Goal: Check status: Check status

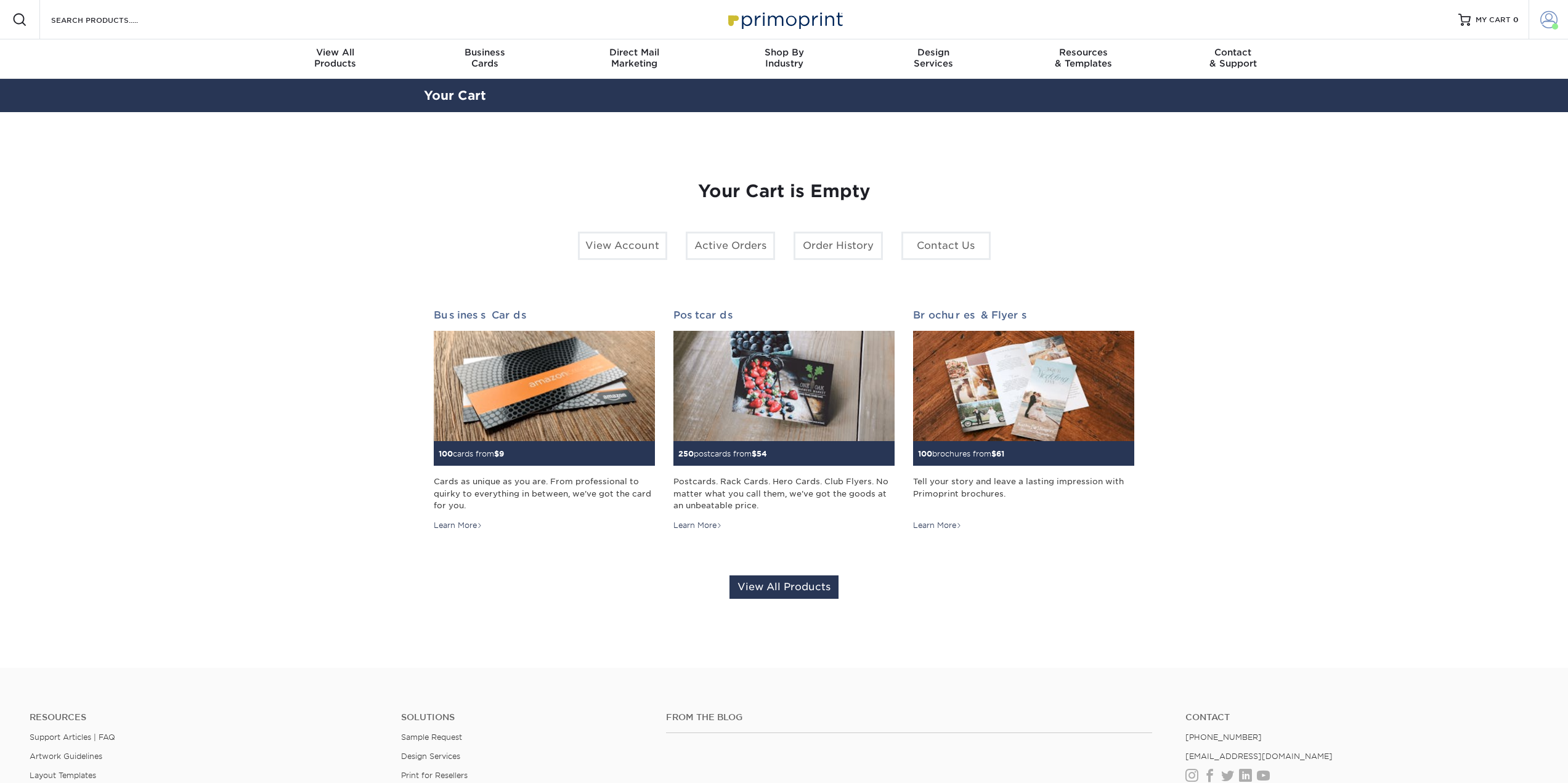
click at [1547, 19] on span at bounding box center [1549, 20] width 17 height 17
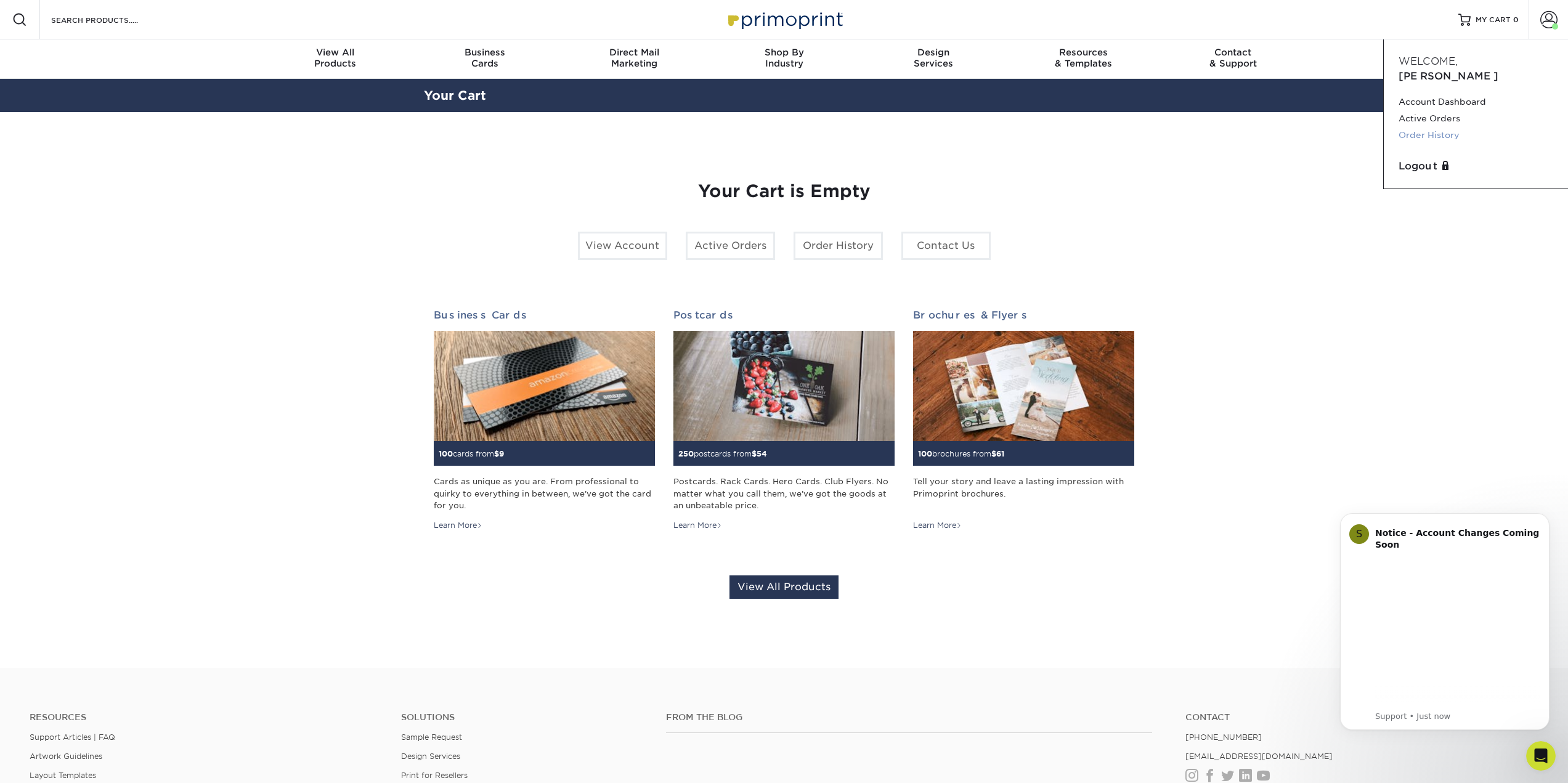
click at [1431, 127] on link "Order History" at bounding box center [1476, 135] width 155 height 16
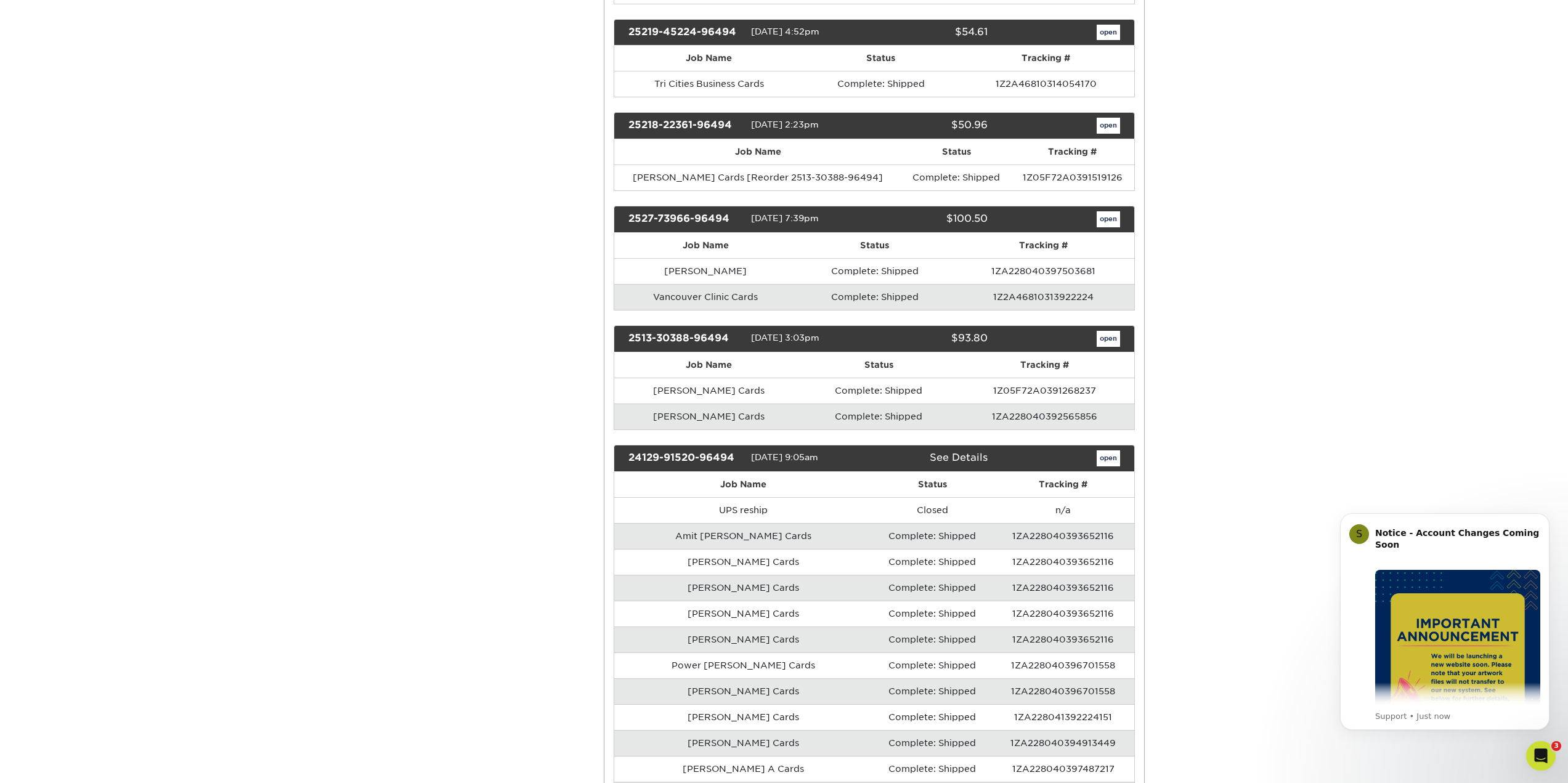
scroll to position [616, 0]
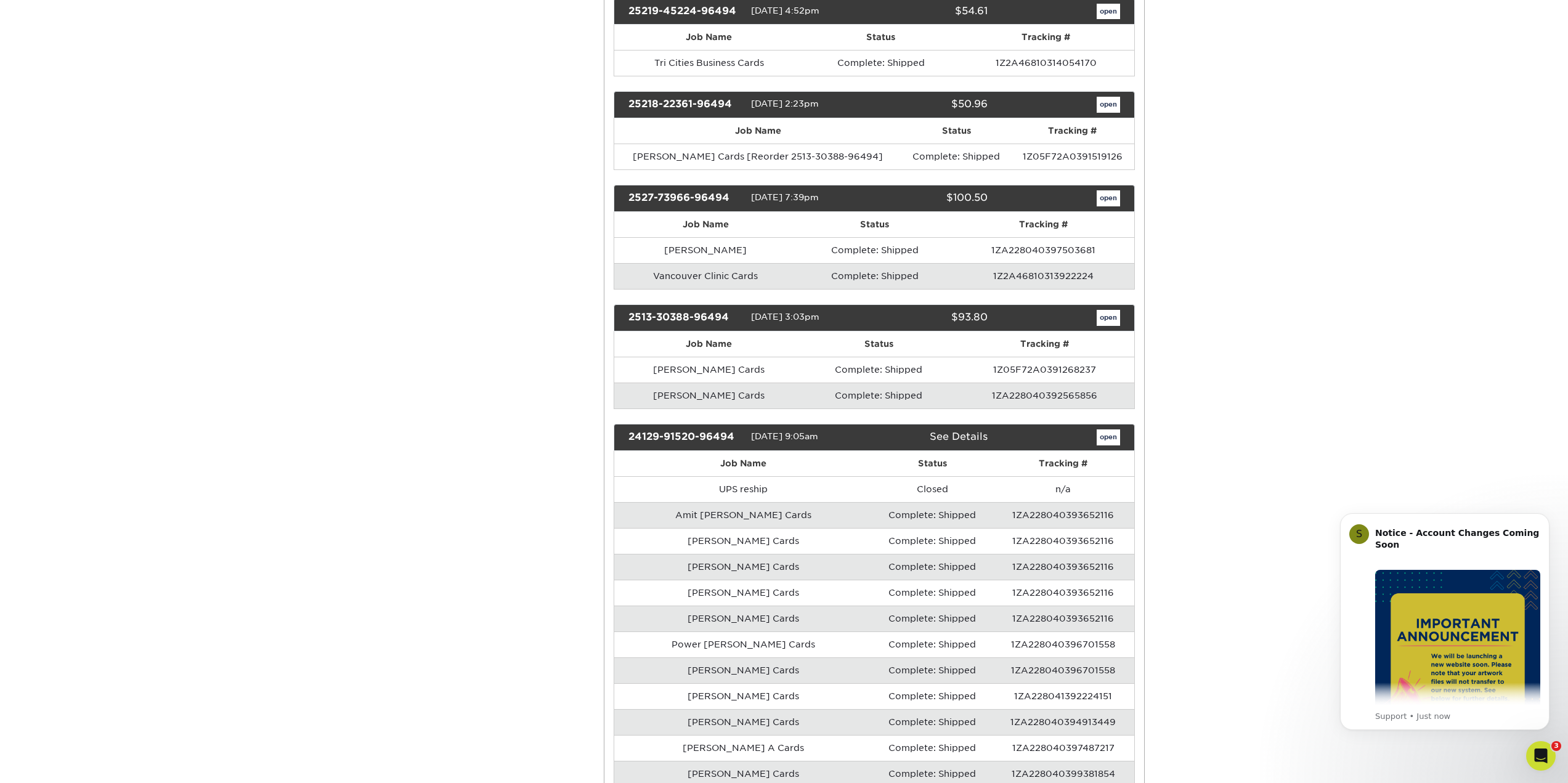
click at [668, 276] on td "Vancouver Clinic Cards" at bounding box center [705, 276] width 183 height 26
click at [1104, 198] on link "open" at bounding box center [1109, 198] width 24 height 16
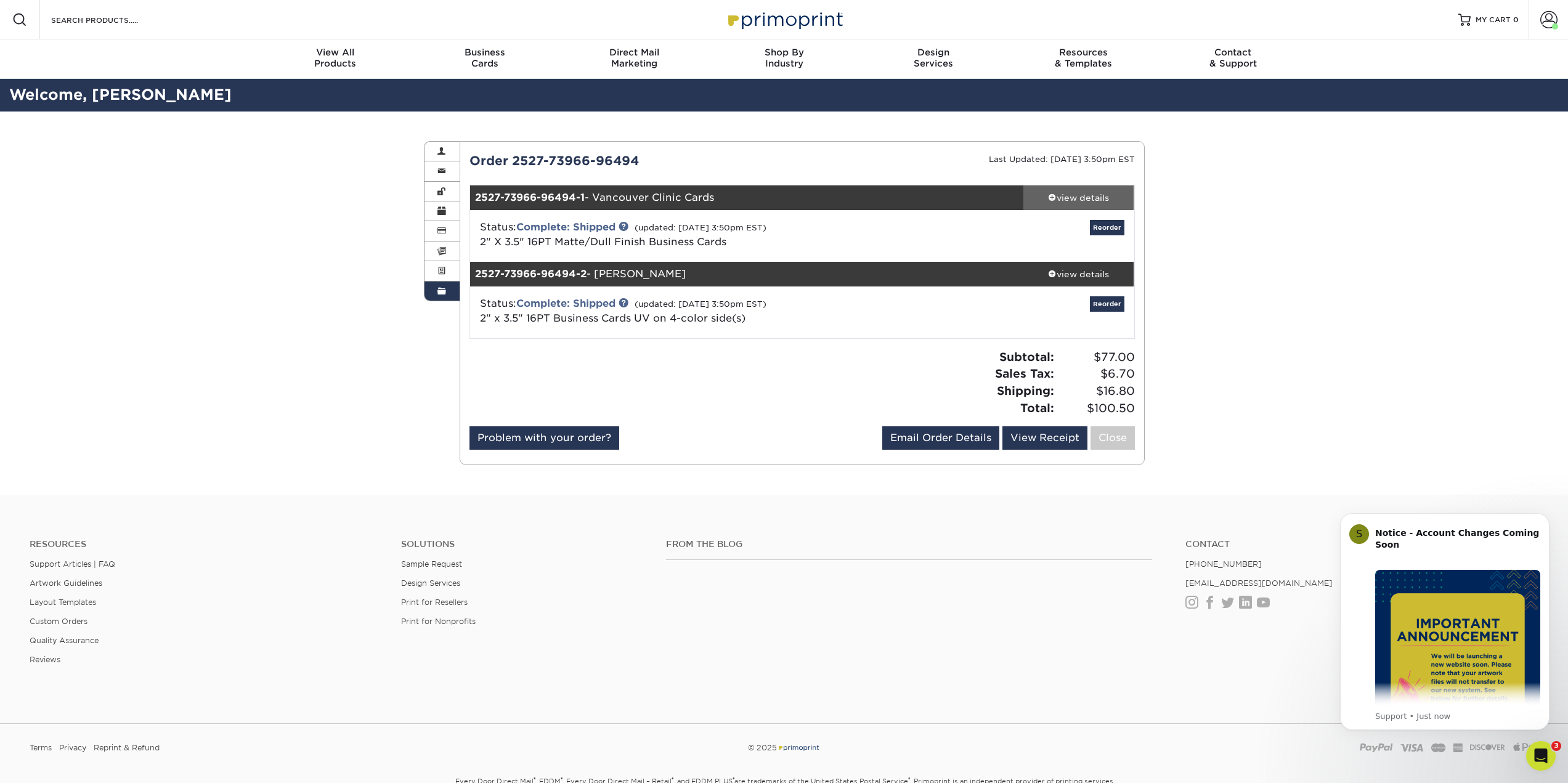
click at [1090, 198] on div "view details" at bounding box center [1079, 198] width 111 height 13
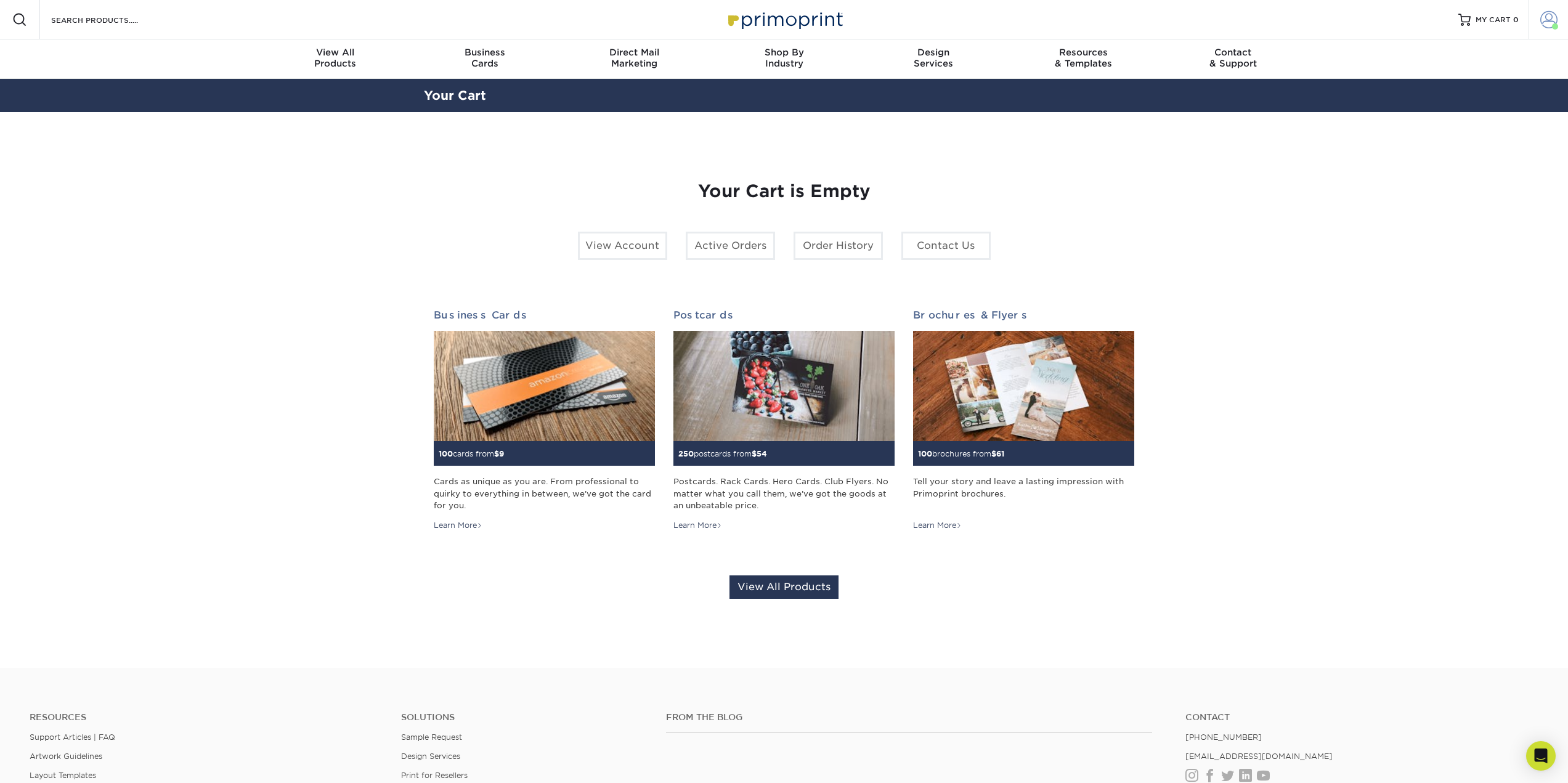
click at [1549, 27] on span at bounding box center [1549, 20] width 17 height 17
click at [1428, 127] on link "Order History" at bounding box center [1476, 135] width 155 height 16
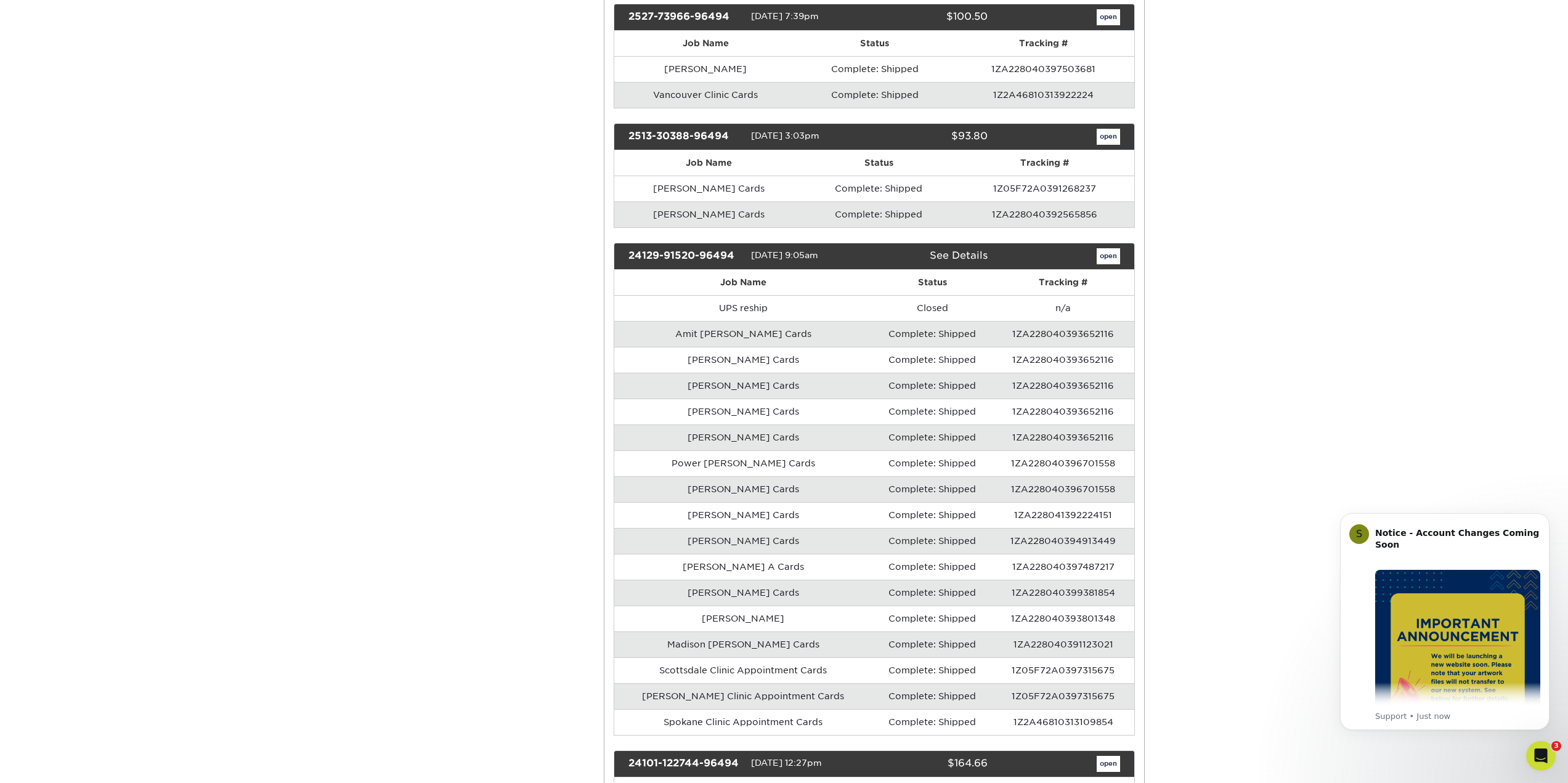
scroll to position [801, 0]
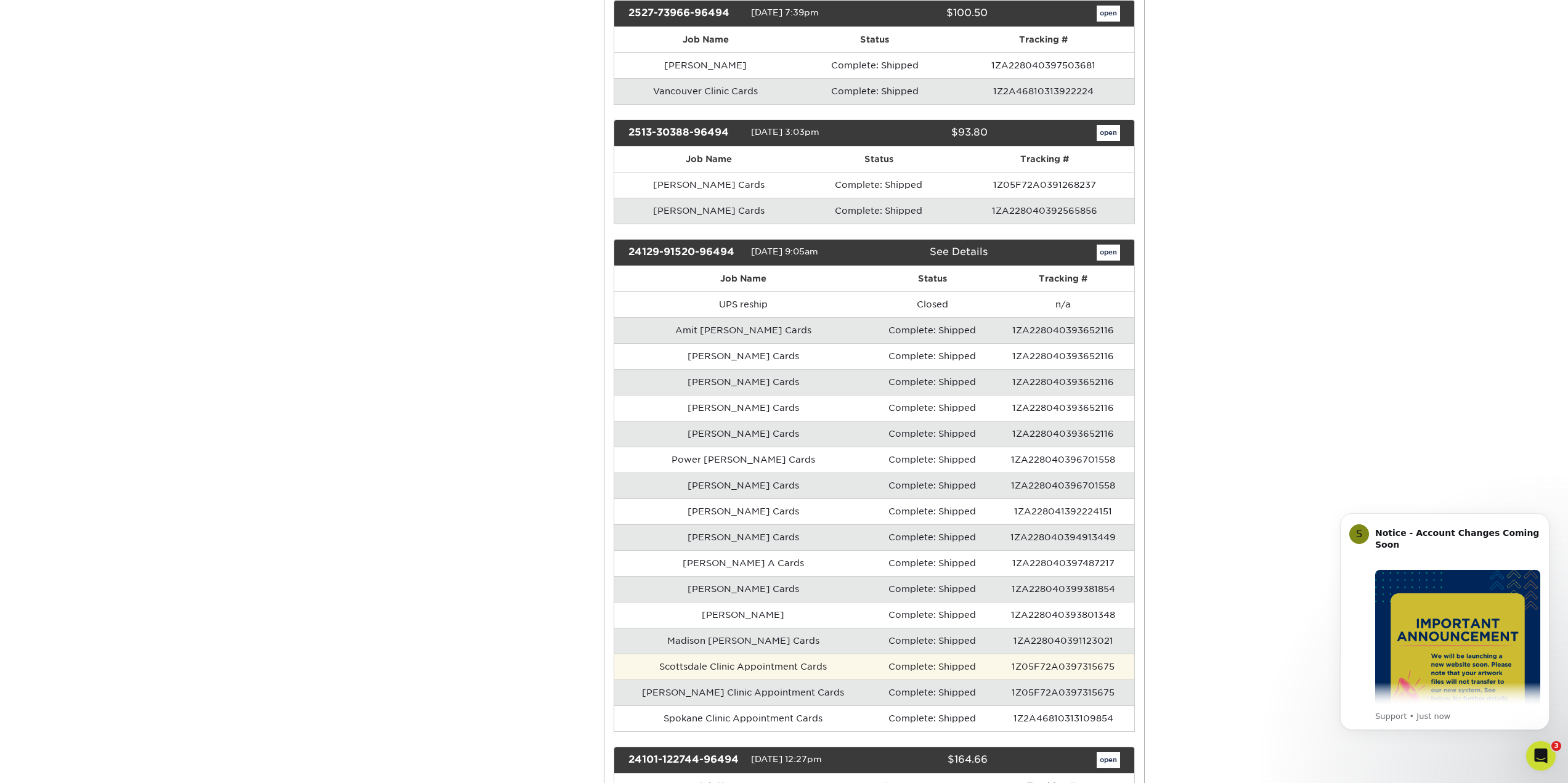
click at [841, 669] on td "Scottsdale Clinic Appointment Cards" at bounding box center [743, 666] width 258 height 26
click at [1105, 252] on link "open" at bounding box center [1109, 252] width 24 height 16
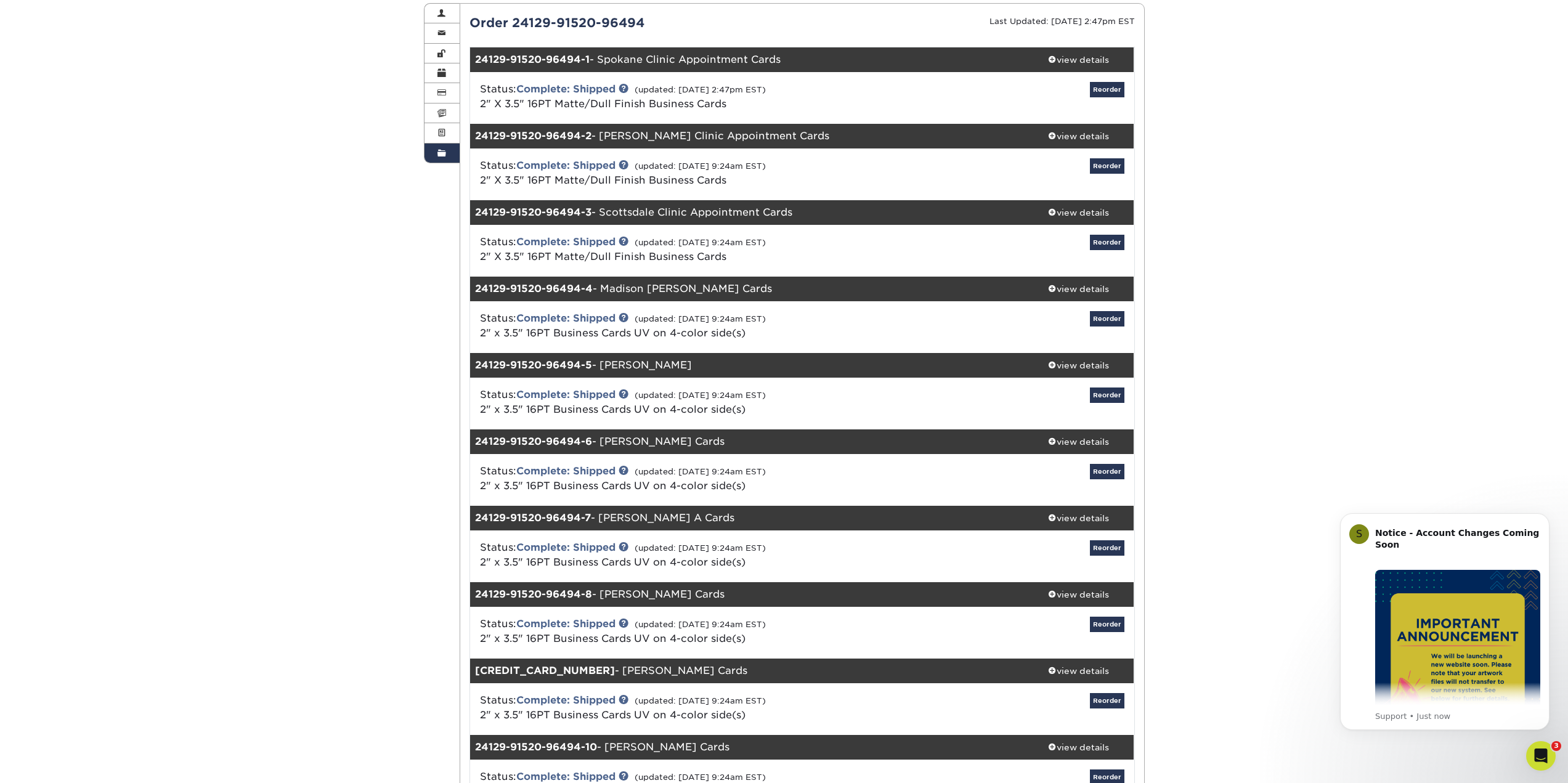
scroll to position [123, 0]
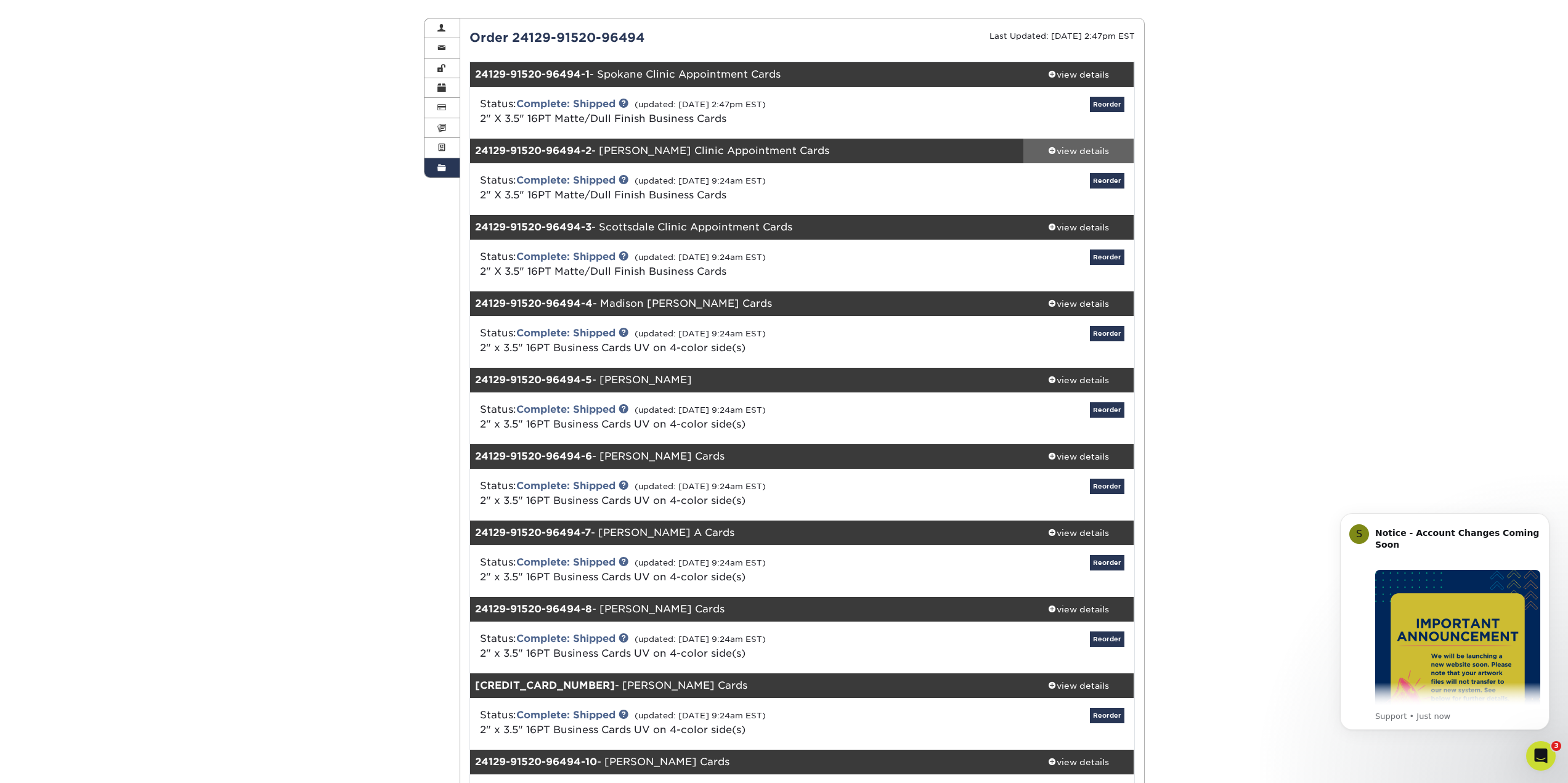
click at [1086, 153] on div "view details" at bounding box center [1079, 151] width 111 height 13
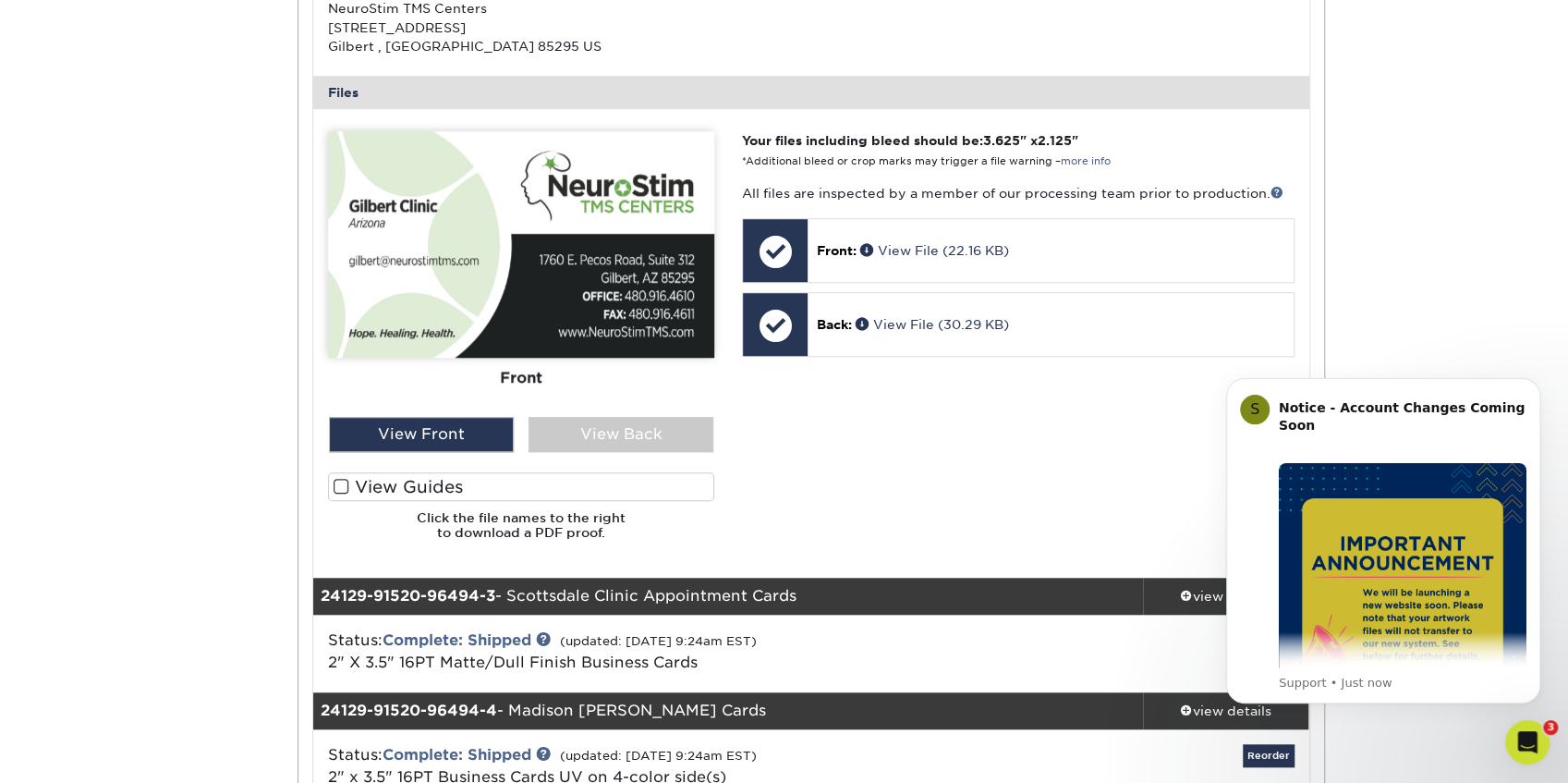
scroll to position [801, 0]
click at [582, 434] on div "View Back" at bounding box center [620, 435] width 185 height 36
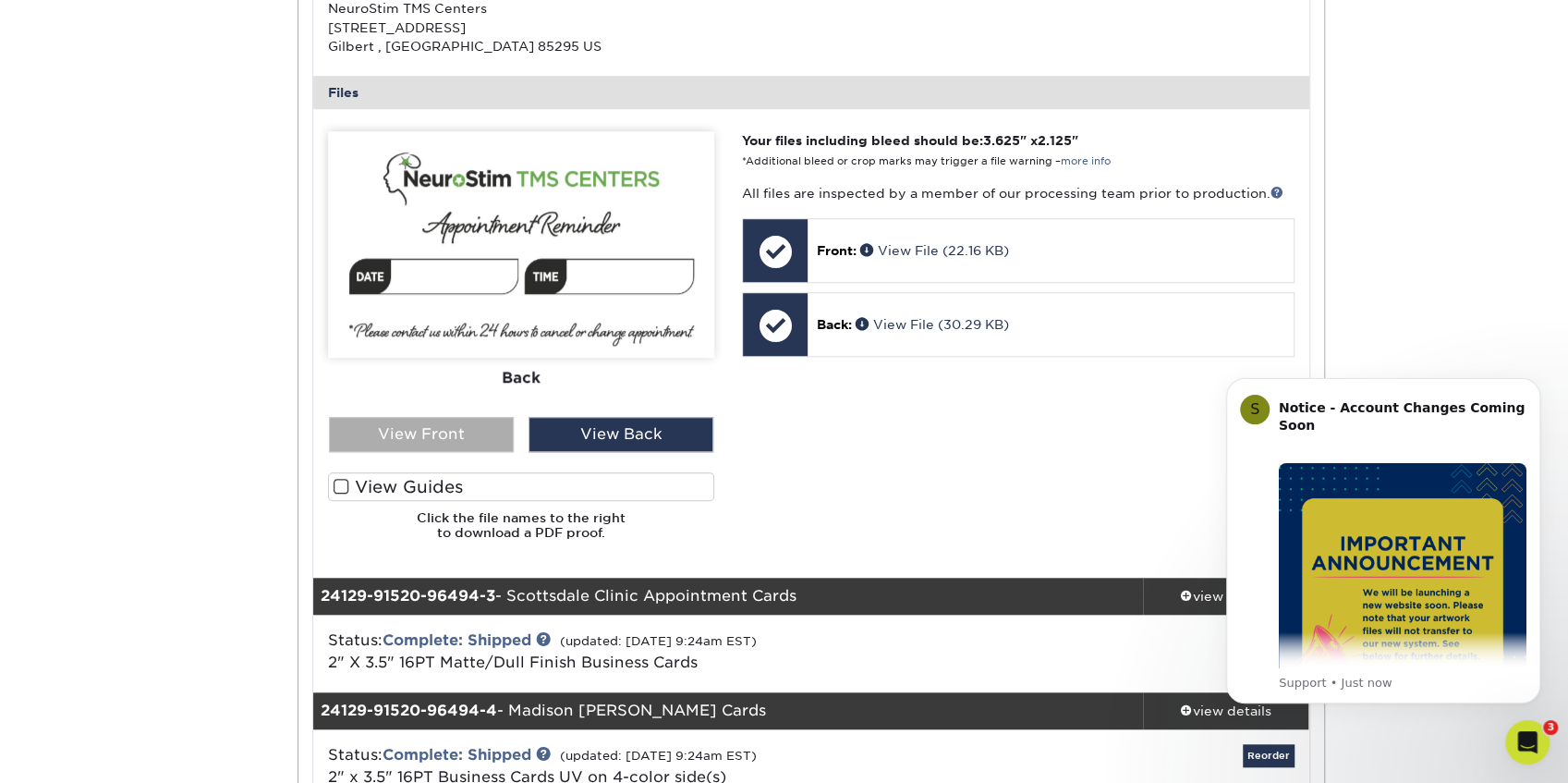
click at [412, 440] on div "View Front" at bounding box center [421, 435] width 185 height 36
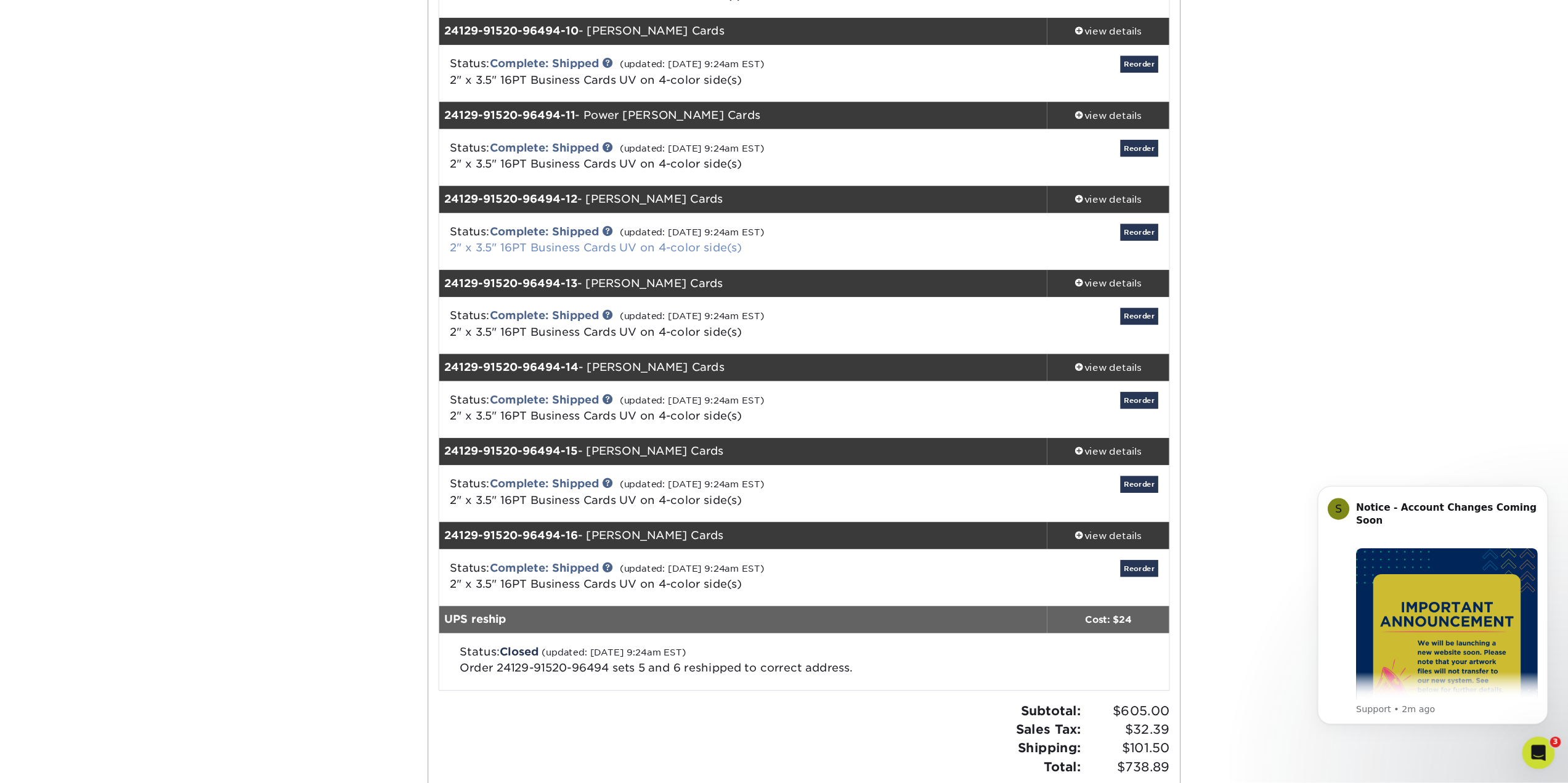
scroll to position [1438, 0]
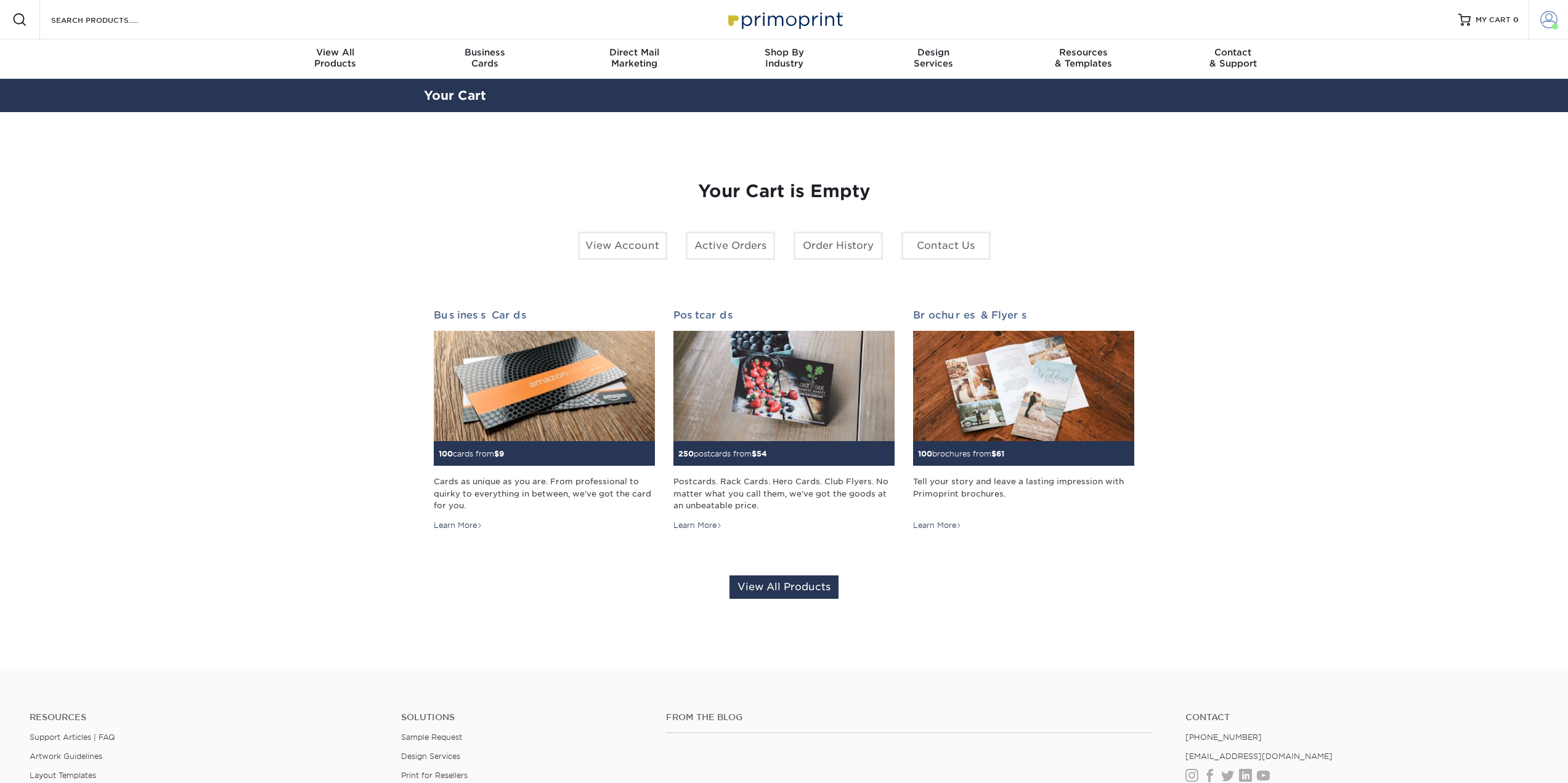
click at [1549, 9] on link "Account" at bounding box center [1549, 20] width 40 height 40
click at [1419, 127] on link "Order History" at bounding box center [1476, 135] width 155 height 16
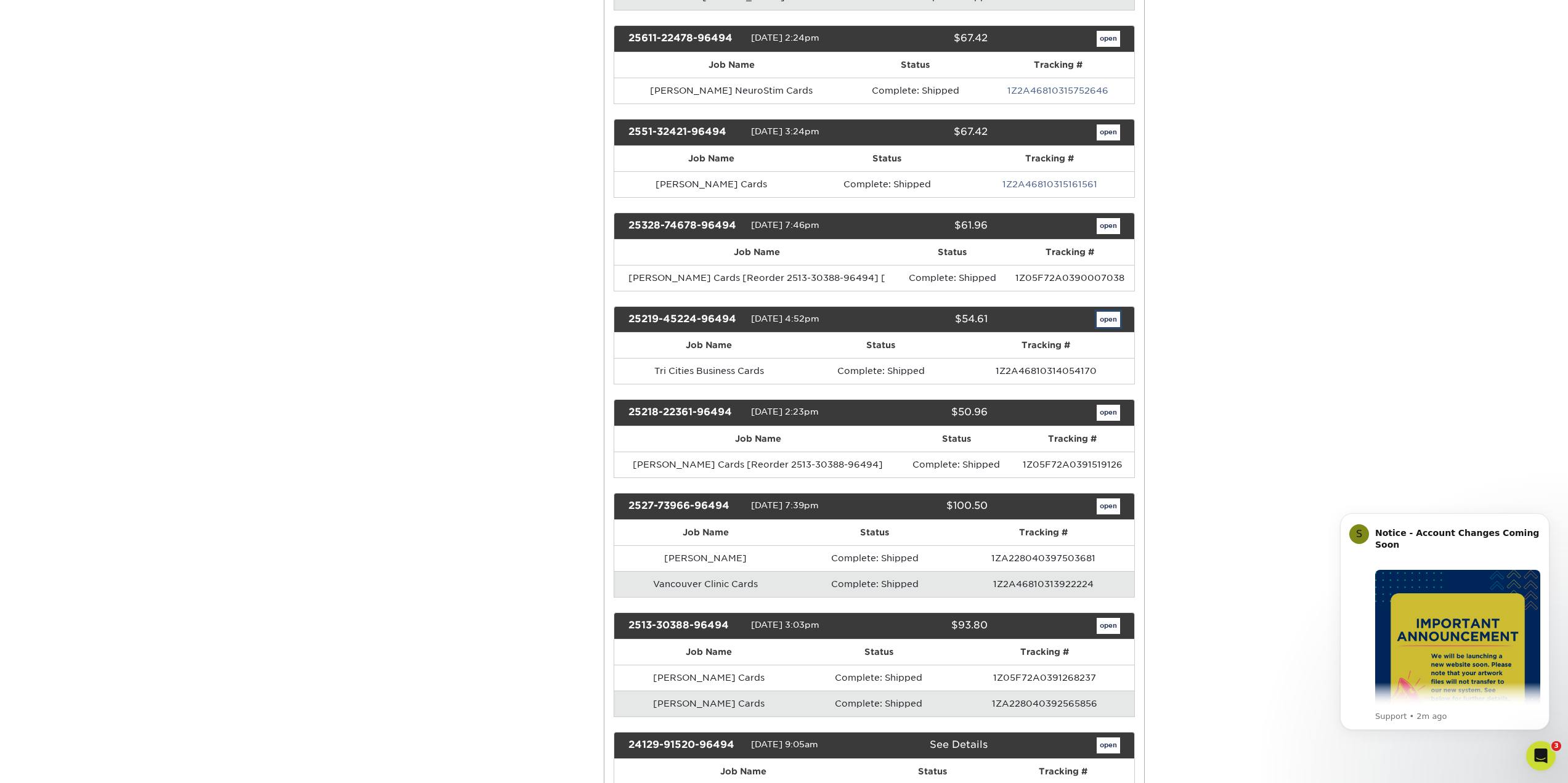
click at [1107, 314] on link "open" at bounding box center [1109, 320] width 24 height 16
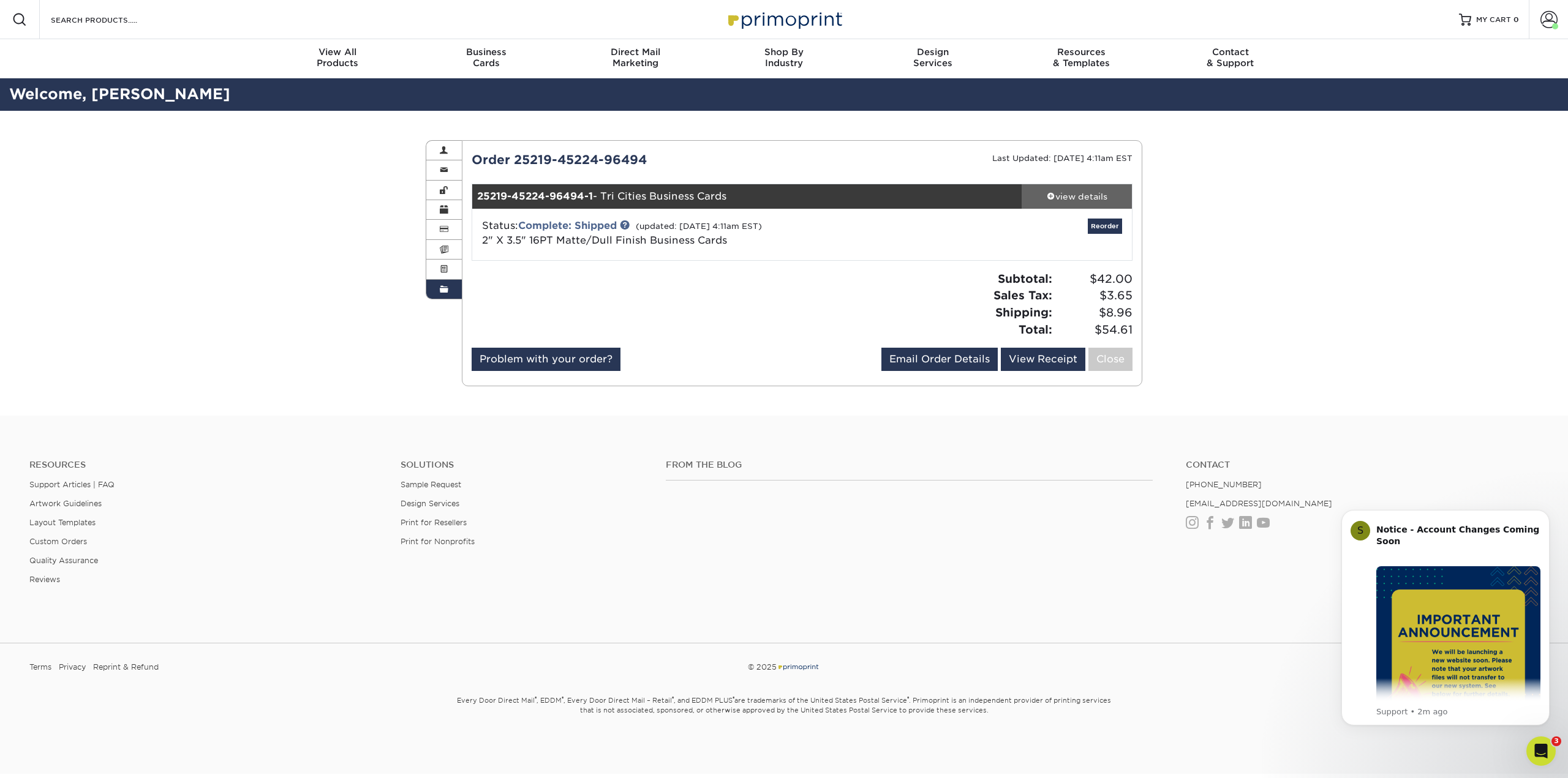
click at [1079, 196] on div "view details" at bounding box center [1077, 196] width 110 height 12
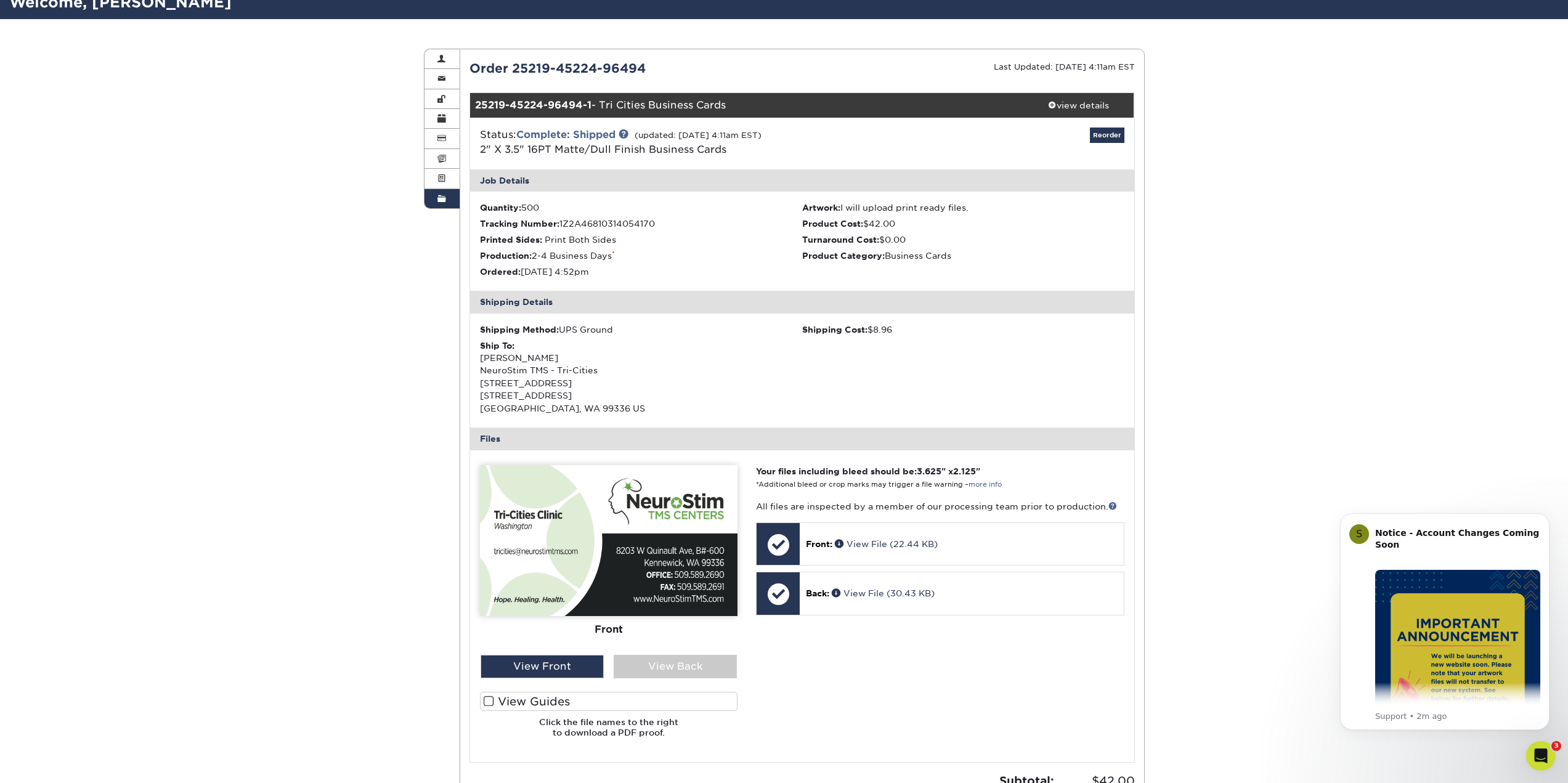
scroll to position [185, 0]
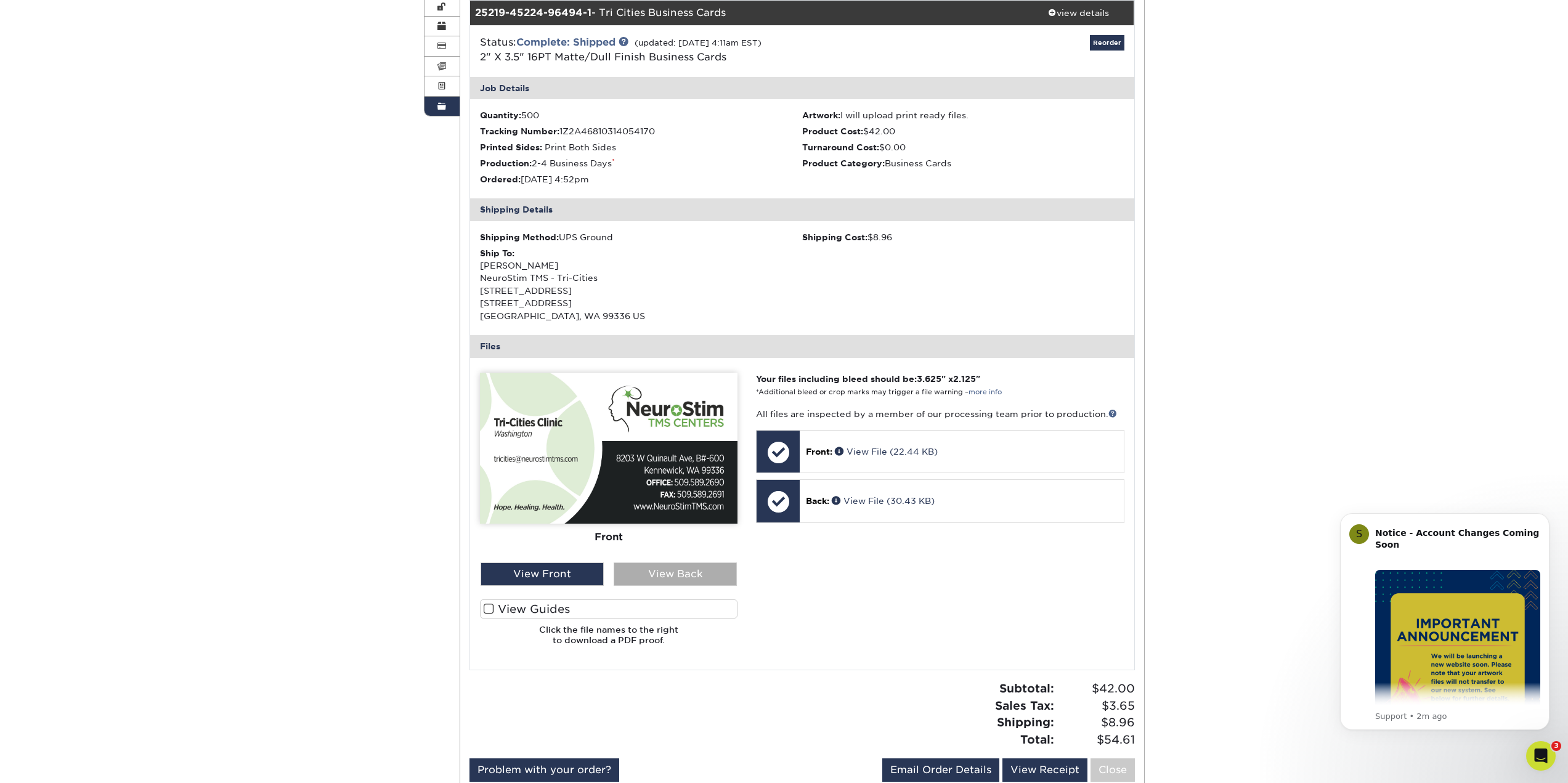
click at [656, 572] on div "View Back" at bounding box center [675, 575] width 123 height 24
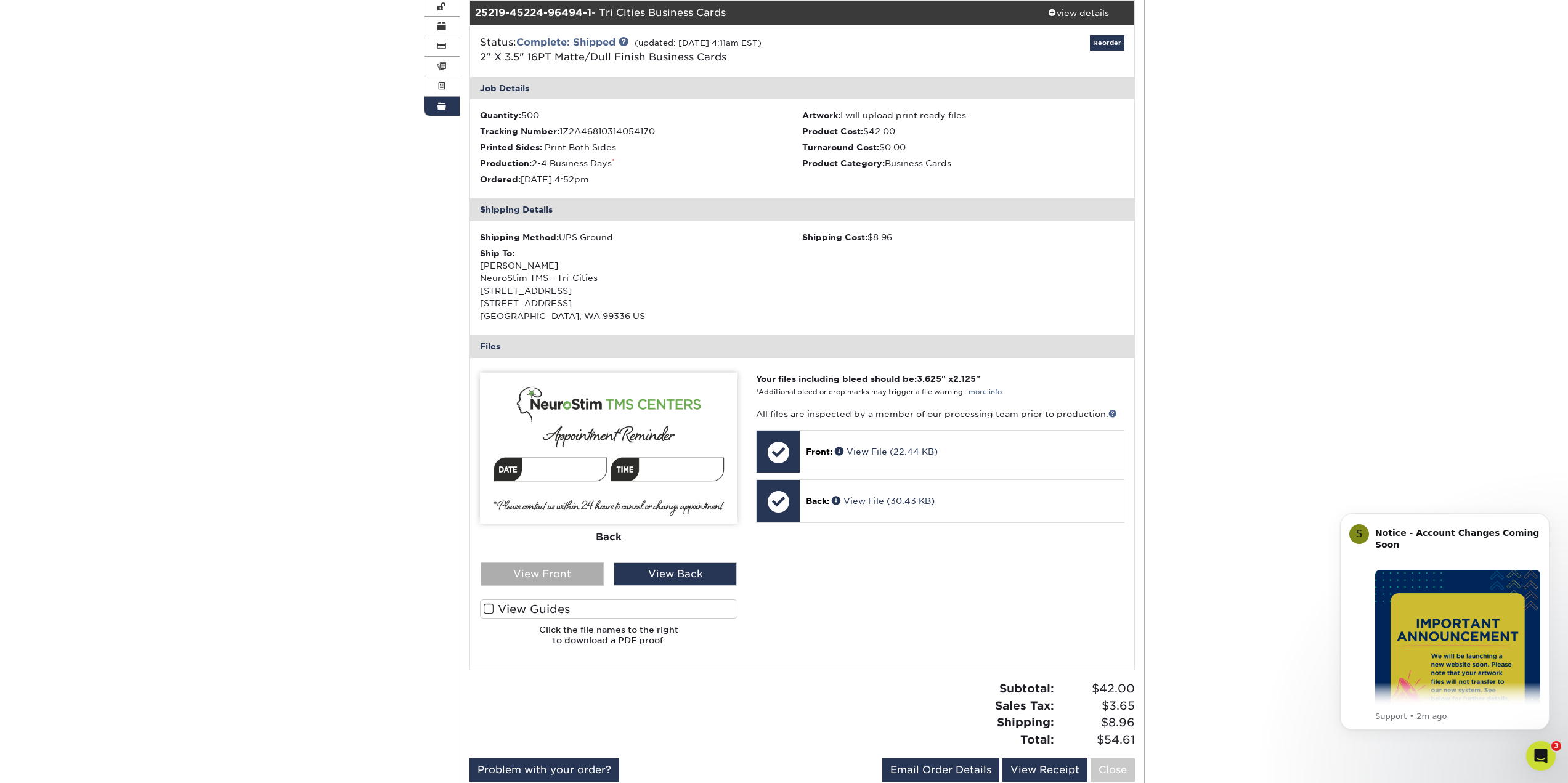
click at [556, 568] on div "View Front" at bounding box center [542, 575] width 123 height 24
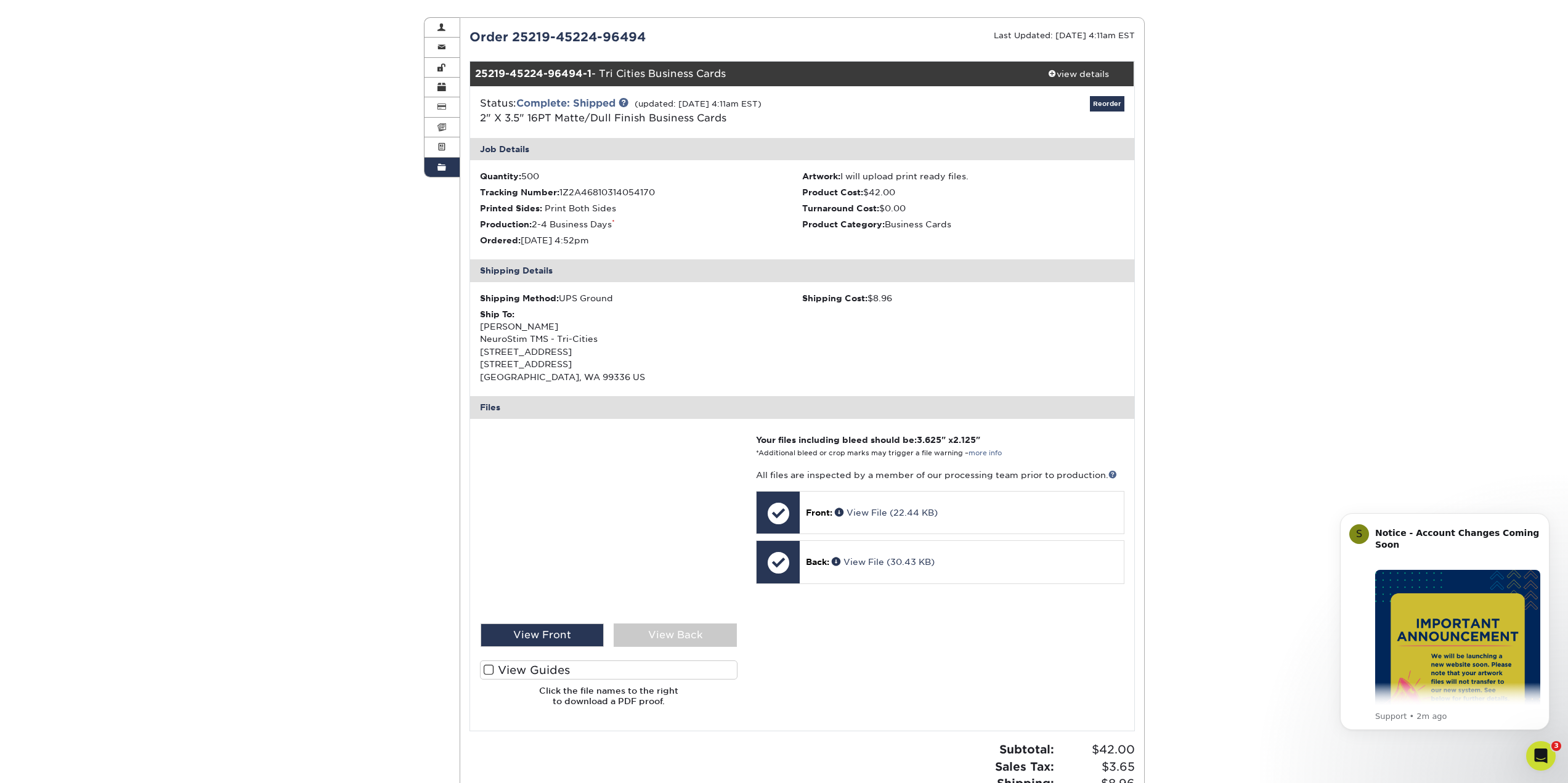
scroll to position [123, 0]
